Goal: Information Seeking & Learning: Learn about a topic

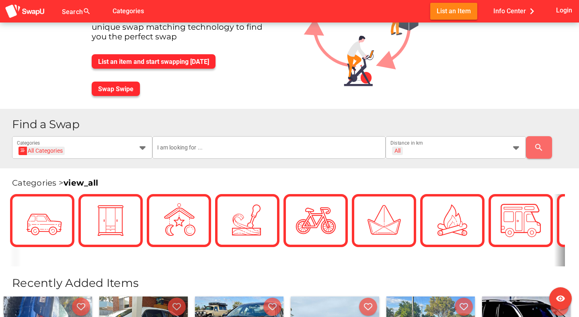
scroll to position [86, 0]
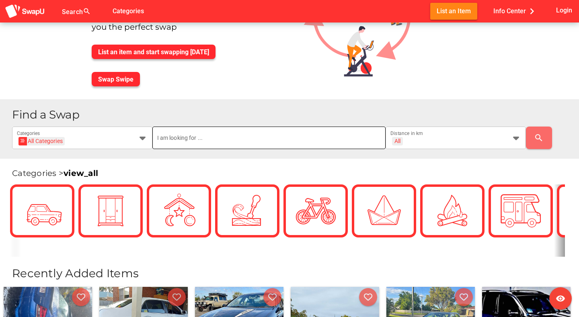
click at [351, 143] on input "text" at bounding box center [269, 138] width 224 height 23
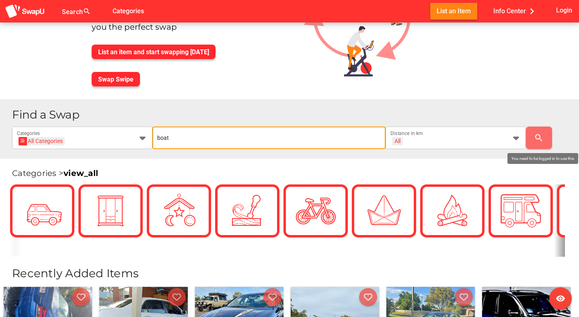
type input "boat"
click at [540, 134] on icon "search" at bounding box center [539, 138] width 10 height 10
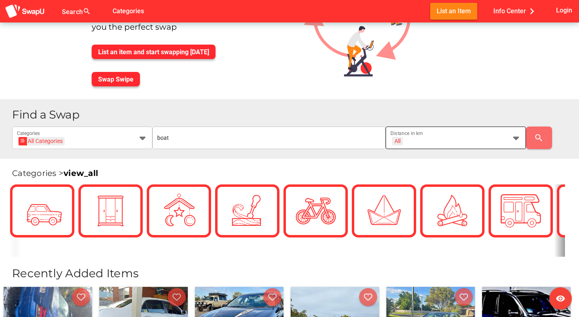
click at [516, 140] on icon at bounding box center [516, 138] width 10 height 10
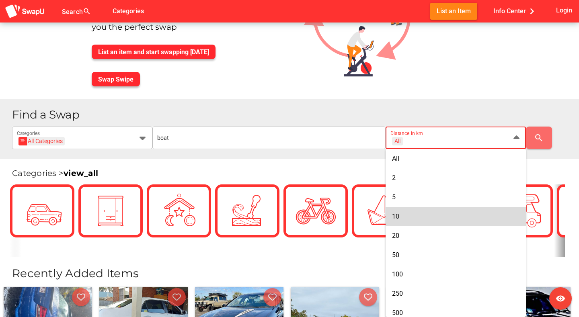
click at [402, 216] on div "10" at bounding box center [455, 217] width 127 height 8
type input "+ 10 km"
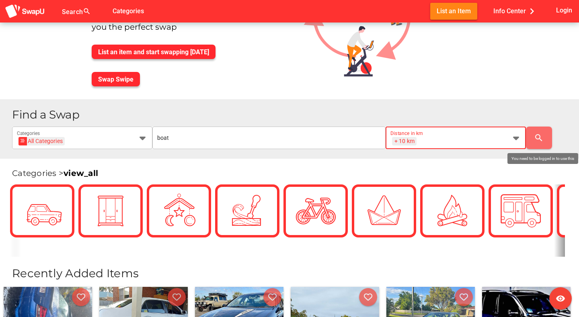
click at [537, 133] on icon "search" at bounding box center [539, 138] width 10 height 10
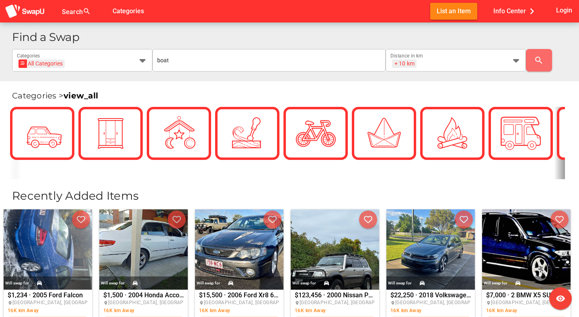
scroll to position [162, 0]
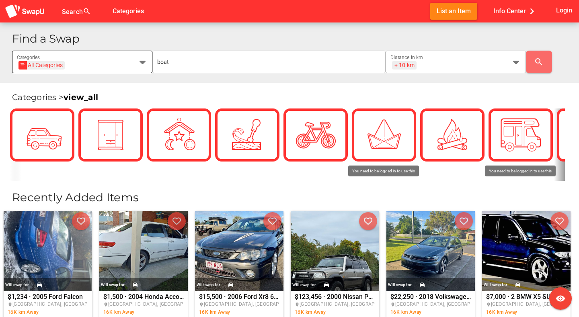
click at [142, 64] on icon at bounding box center [143, 62] width 10 height 10
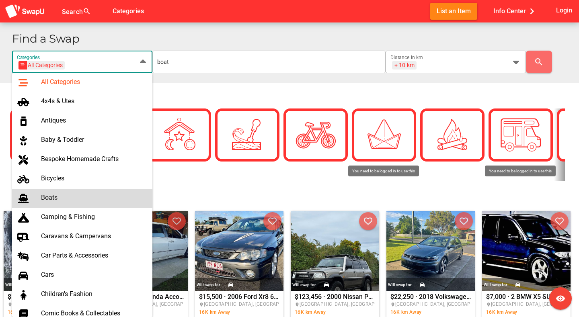
click at [56, 197] on div "Boats" at bounding box center [93, 198] width 105 height 8
type input "Boats"
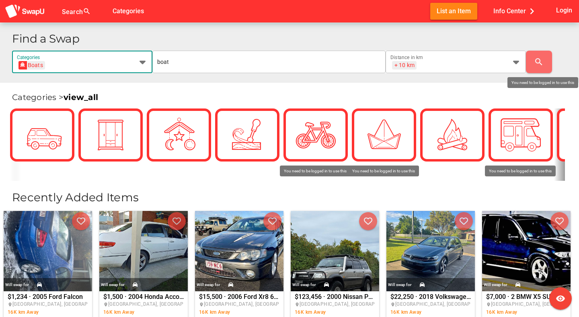
click at [538, 58] on icon "search" at bounding box center [539, 62] width 10 height 10
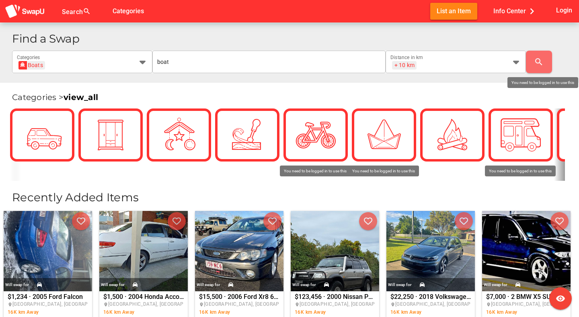
scroll to position [0, 0]
click at [74, 8] on div "Search search" at bounding box center [79, 11] width 34 height 23
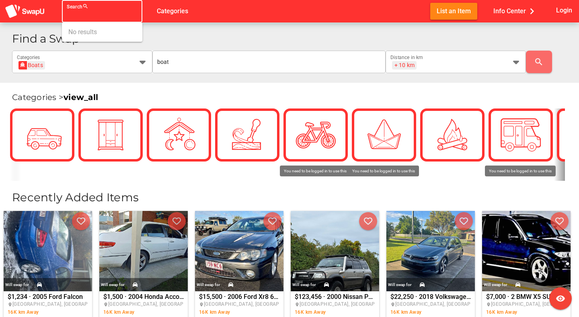
click at [201, 41] on h1 "Find a Swap" at bounding box center [292, 39] width 561 height 12
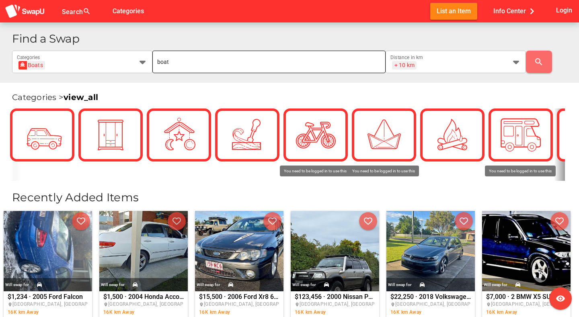
click at [187, 56] on input "boat" at bounding box center [269, 62] width 224 height 23
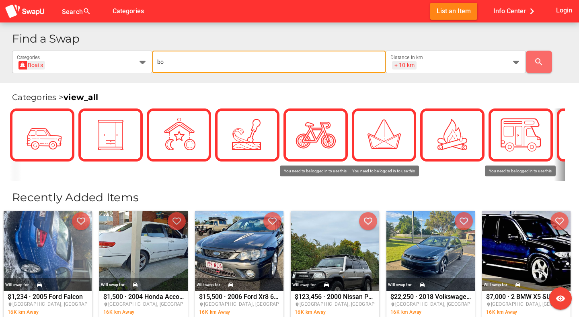
type input "b"
type input "sail"
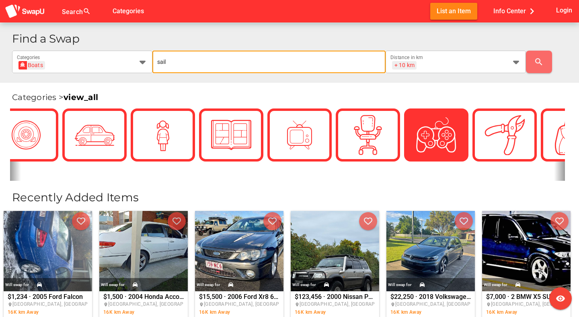
scroll to position [0, 523]
